Goal: Task Accomplishment & Management: Use online tool/utility

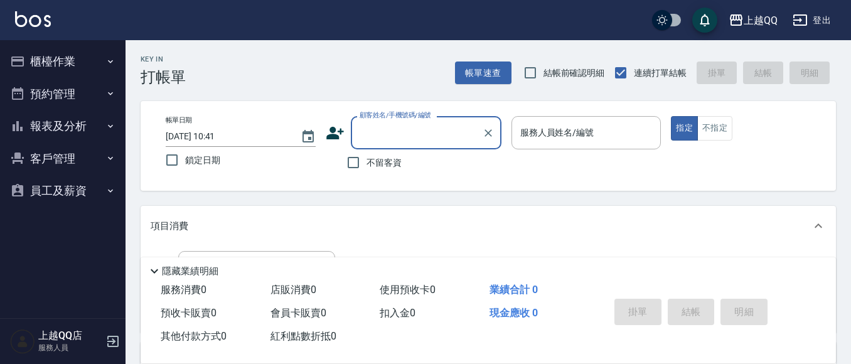
click at [112, 68] on button "櫃檯作業" at bounding box center [62, 61] width 115 height 33
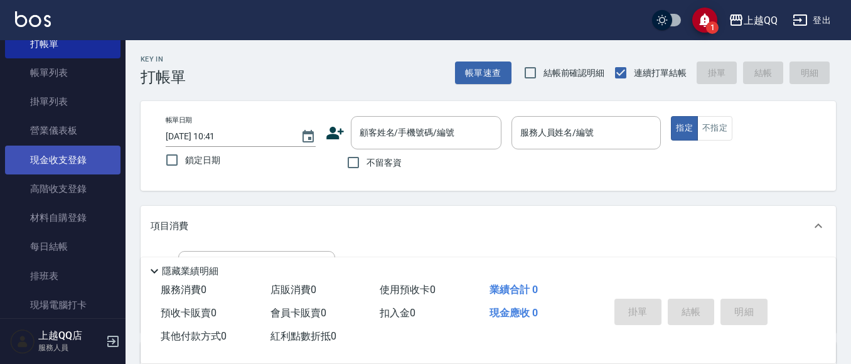
scroll to position [188, 0]
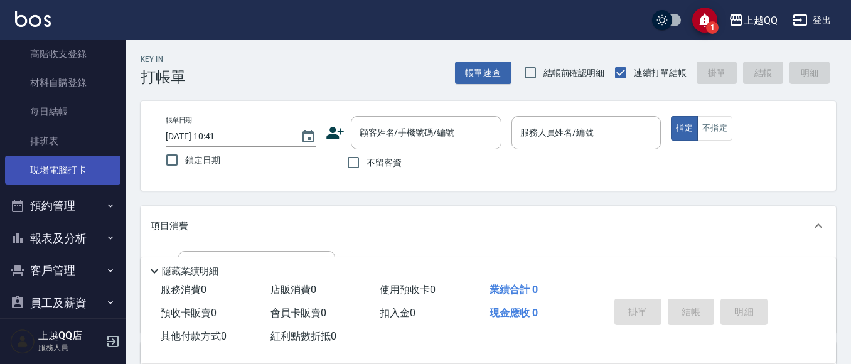
click at [86, 178] on link "現場電腦打卡" at bounding box center [62, 170] width 115 height 29
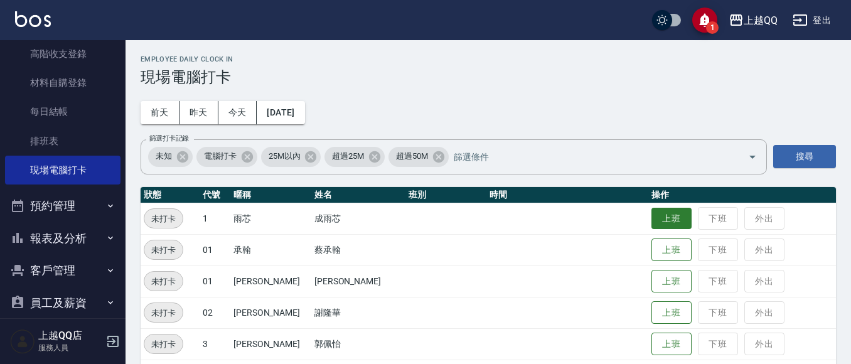
click at [661, 219] on button "上班" at bounding box center [671, 219] width 40 height 22
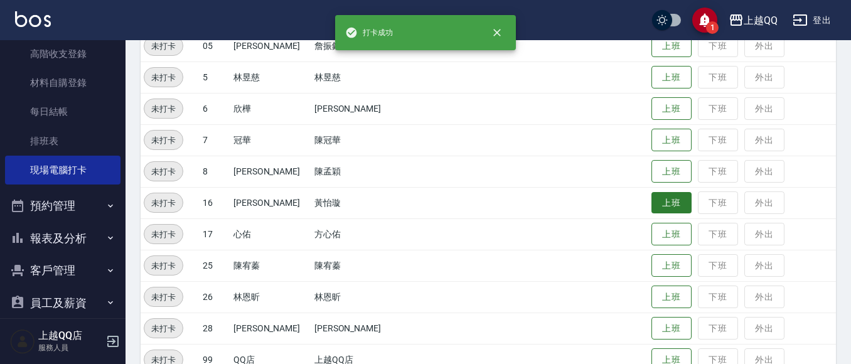
scroll to position [376, 0]
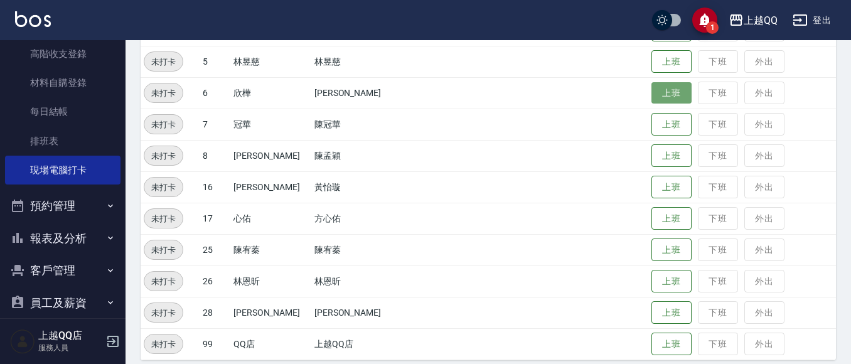
click at [658, 99] on button "上班" at bounding box center [671, 93] width 40 height 22
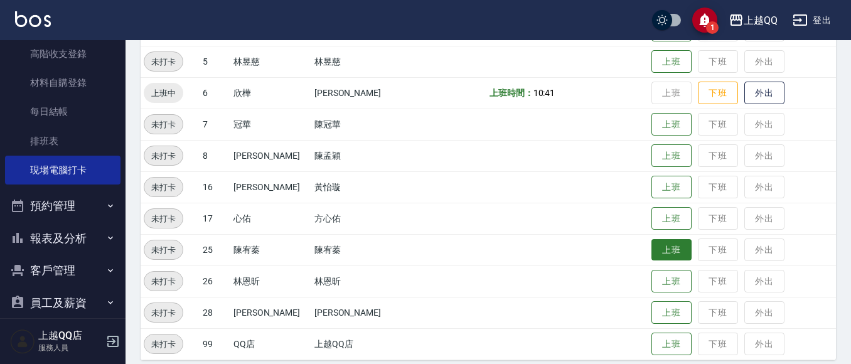
click at [651, 242] on button "上班" at bounding box center [671, 250] width 40 height 22
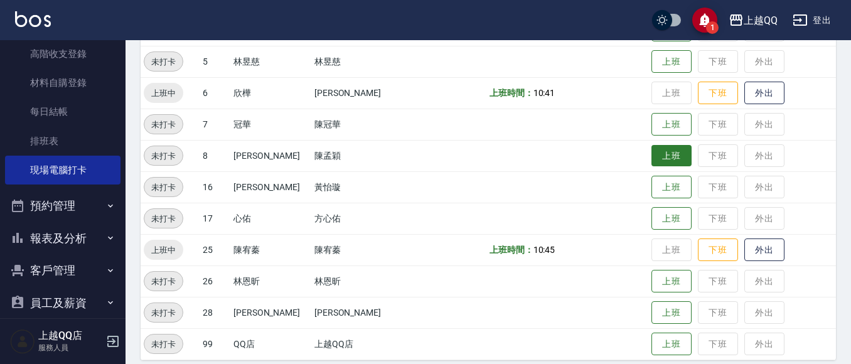
click at [651, 156] on button "上班" at bounding box center [671, 156] width 40 height 22
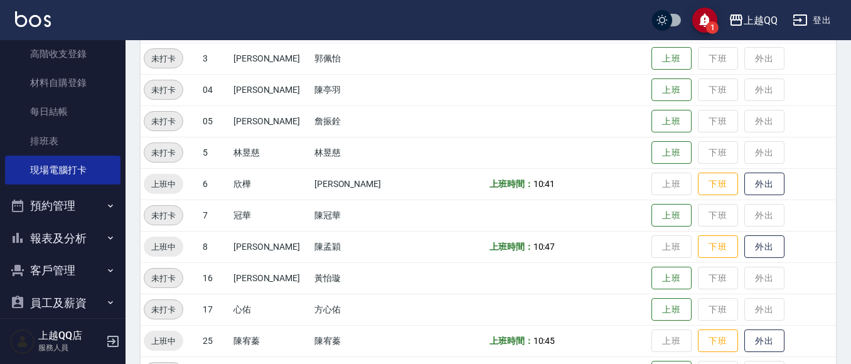
scroll to position [279, 0]
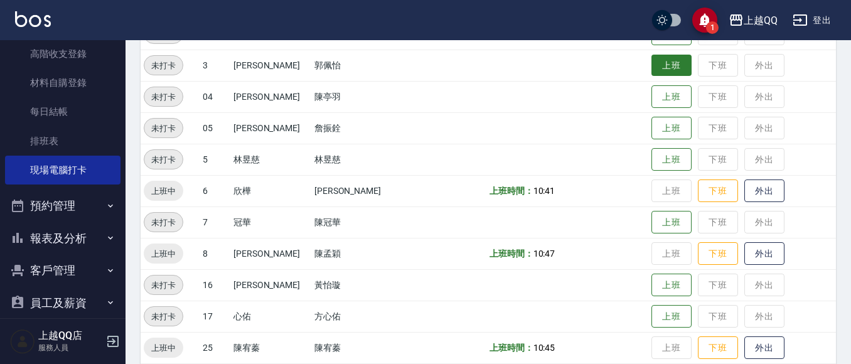
click at [662, 70] on button "上班" at bounding box center [671, 66] width 40 height 22
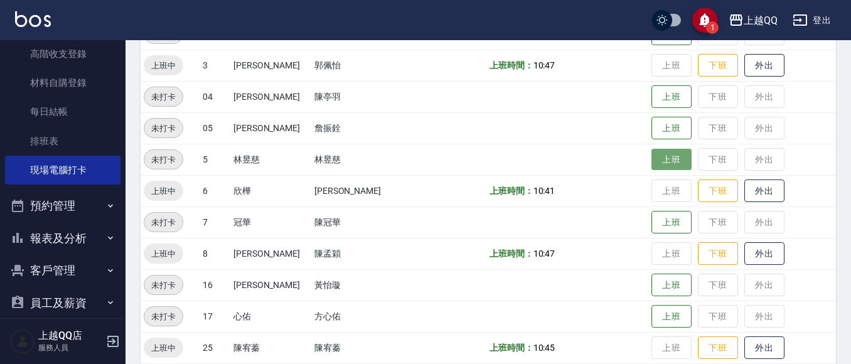
click at [668, 153] on button "上班" at bounding box center [671, 160] width 40 height 22
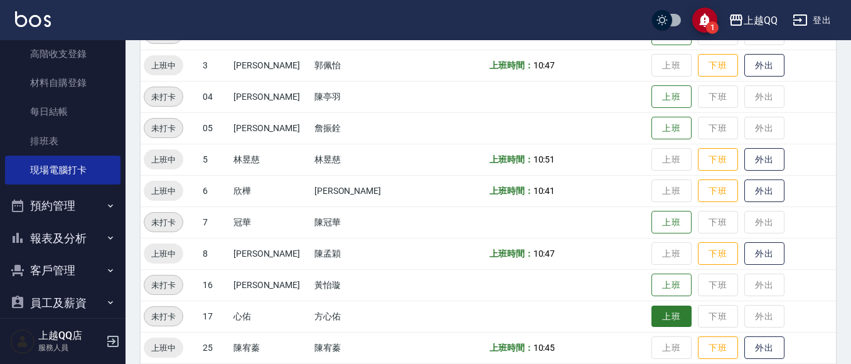
click at [651, 317] on button "上班" at bounding box center [671, 317] width 40 height 22
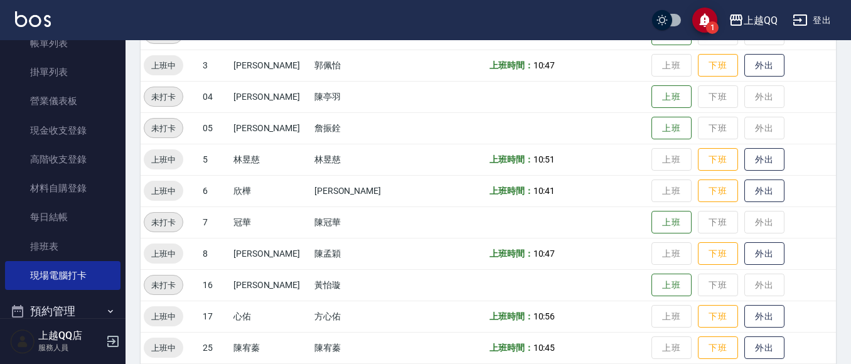
scroll to position [67, 0]
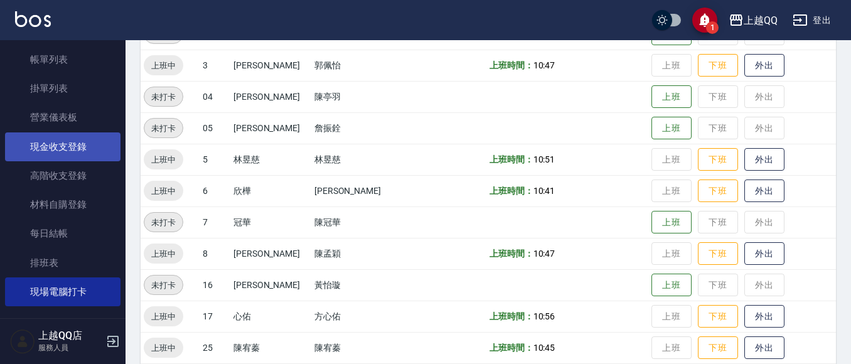
click at [85, 146] on link "現金收支登錄" at bounding box center [62, 146] width 115 height 29
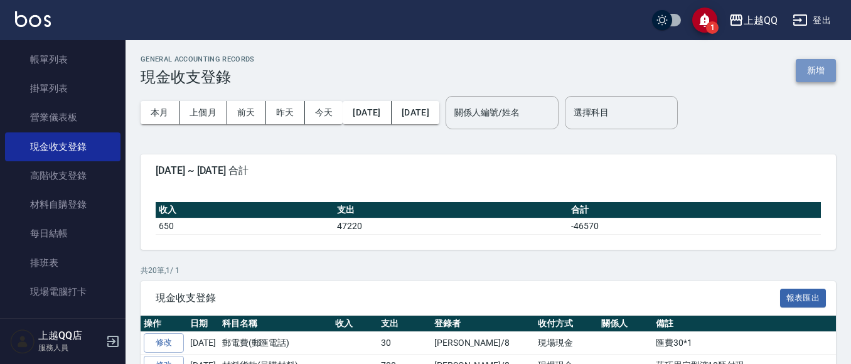
click at [829, 75] on button "新增" at bounding box center [816, 70] width 40 height 23
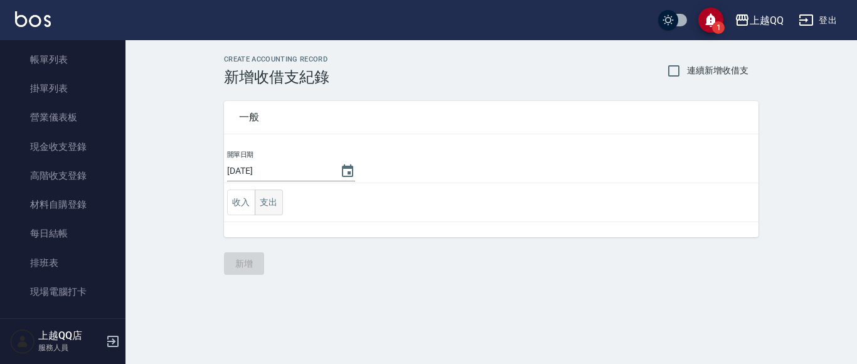
click at [281, 203] on button "支出" at bounding box center [269, 202] width 28 height 26
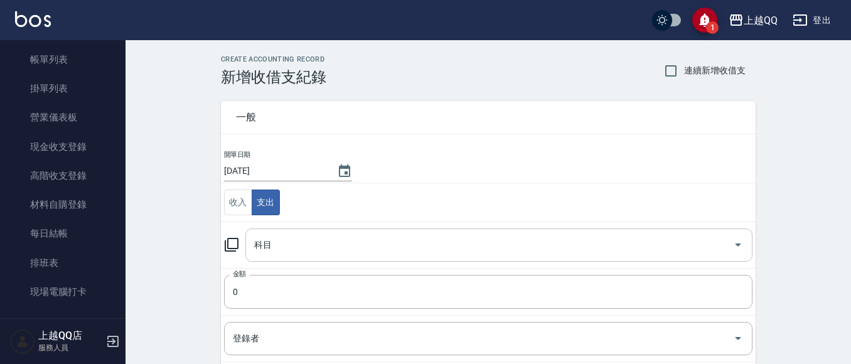
click at [735, 245] on icon "Open" at bounding box center [737, 244] width 15 height 15
drag, startPoint x: 753, startPoint y: 97, endPoint x: 752, endPoint y: 116, distance: 19.5
click at [752, 116] on div "一般 開單日期 [DATE] 收入 支出 科目 科目 金額 0 金額 登錄者 登錄者 備註快捷鍵 ​ 備註快捷鍵 備註 x 備註" at bounding box center [481, 293] width 550 height 415
click at [732, 251] on icon "Open" at bounding box center [737, 244] width 15 height 15
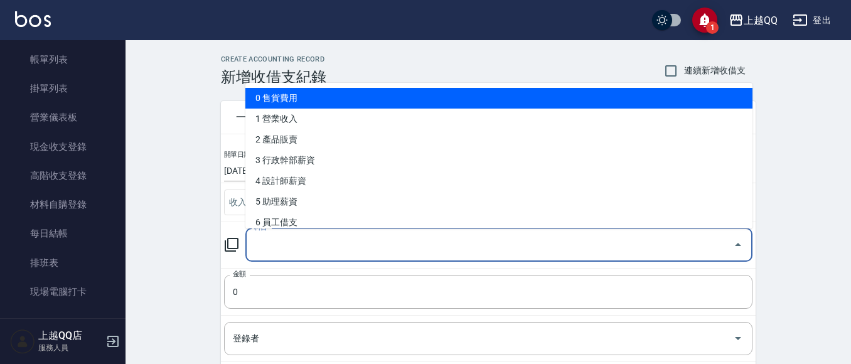
drag, startPoint x: 745, startPoint y: 97, endPoint x: 751, endPoint y: 115, distance: 19.2
click at [751, 115] on ul "0 售貨費用 1 營業收入 2 產品販賣 3 行政幹部薪資 4 設計師薪資 5 助理薪資 6 員工借支 7 業績獎金 8 伙食費 9 勞健保勞退費 10 房屋…" at bounding box center [498, 156] width 507 height 146
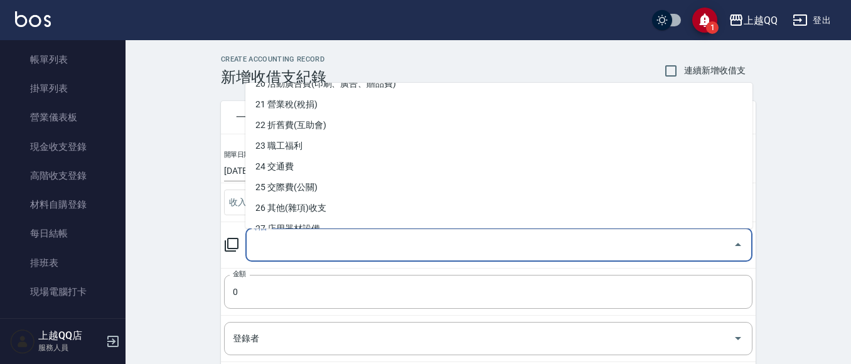
scroll to position [442, 0]
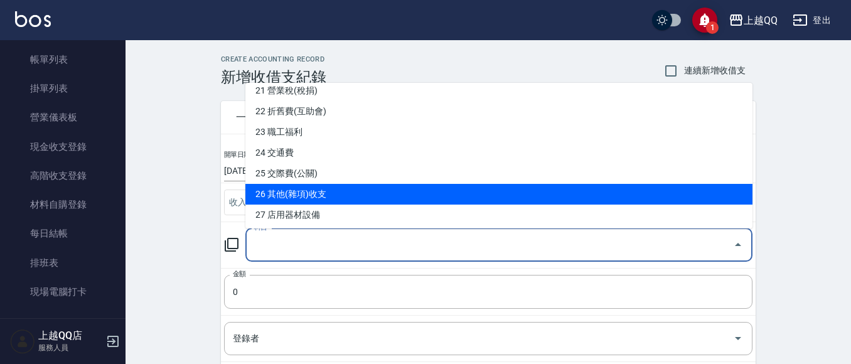
click at [442, 193] on li "26 其他(雜項)收支" at bounding box center [498, 194] width 507 height 21
type input "26 其他(雜項)收支"
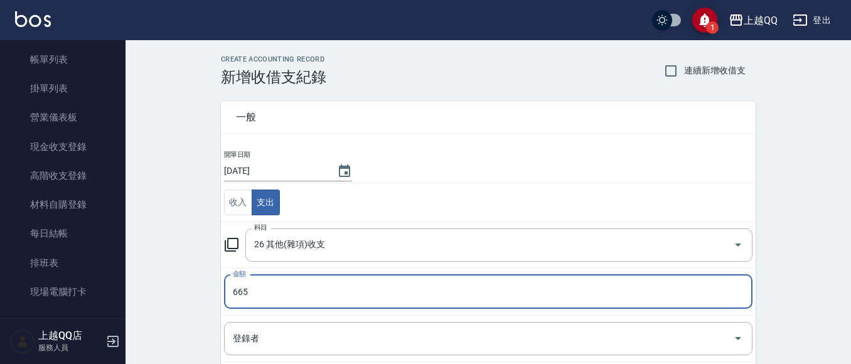
type input "665"
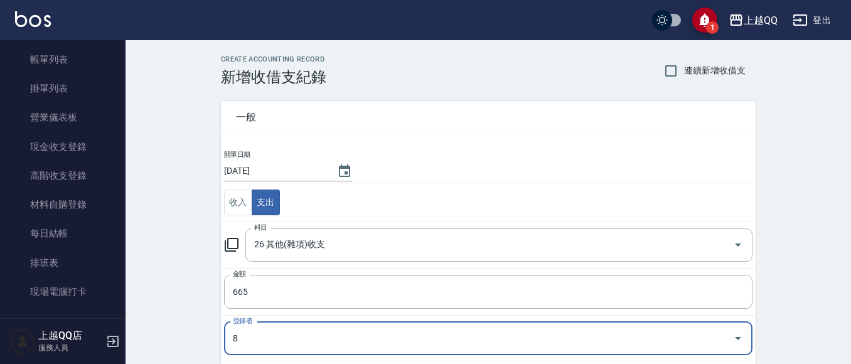
type input "[PERSON_NAME]-8"
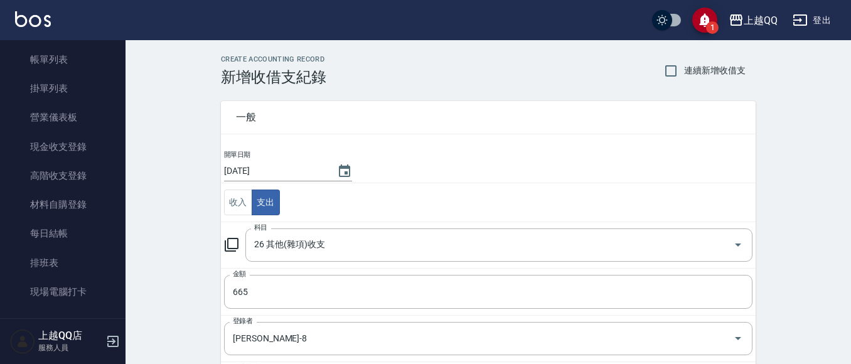
scroll to position [190, 0]
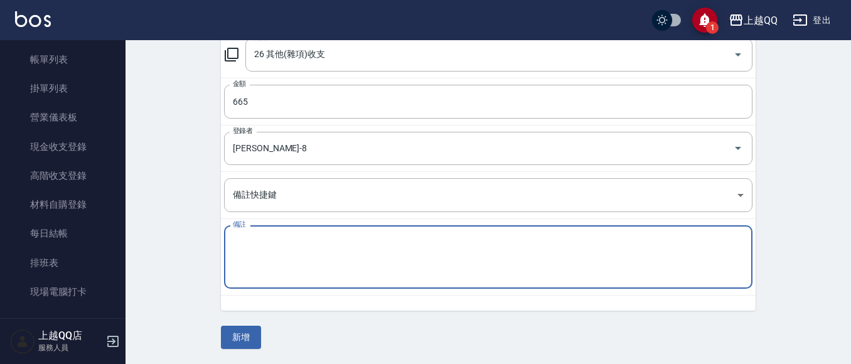
click at [339, 248] on textarea "備註" at bounding box center [488, 257] width 511 height 43
type textarea "膠帶台/垃圾袋/計算機/電池"
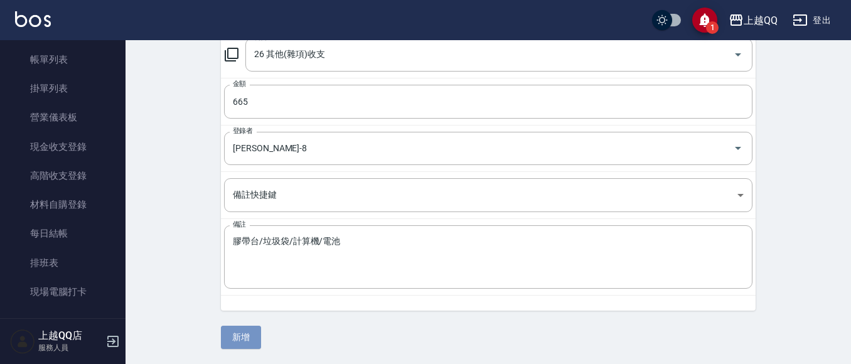
click at [247, 337] on button "新增" at bounding box center [241, 337] width 40 height 23
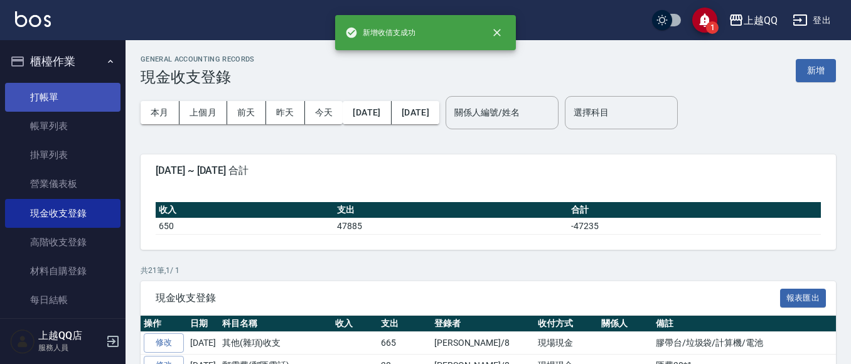
click at [71, 93] on link "打帳單" at bounding box center [62, 97] width 115 height 29
